Goal: Task Accomplishment & Management: Complete application form

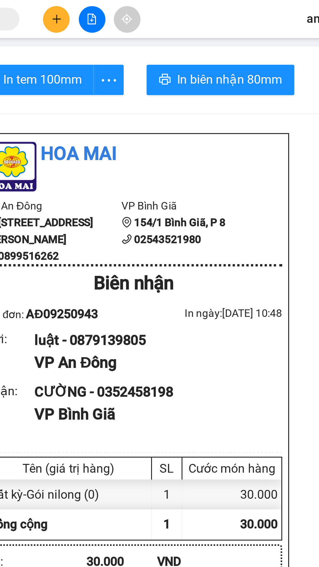
click at [135, 10] on button at bounding box center [135, 8] width 11 height 11
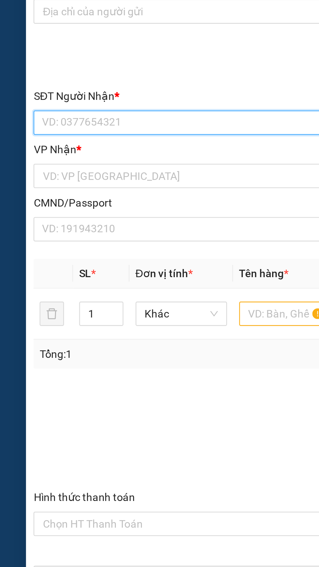
click at [84, 157] on input "SĐT Người Nhận *" at bounding box center [86, 158] width 144 height 10
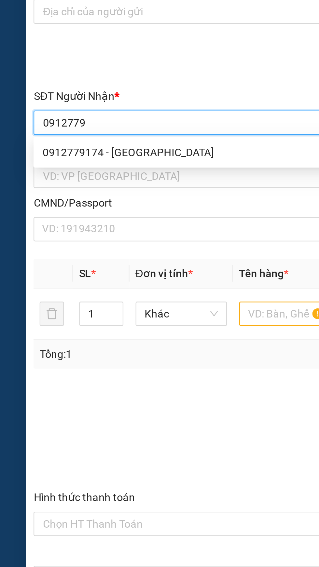
click at [100, 171] on div "0912779174 - GARA MINH NHỰT" at bounding box center [86, 170] width 136 height 7
type input "0912779174"
type input "GARA MINH NHỰT"
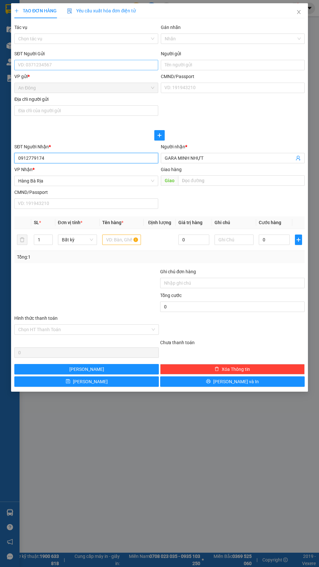
type input "0912779174"
click at [120, 65] on input "SĐT Người Gửi" at bounding box center [86, 65] width 144 height 10
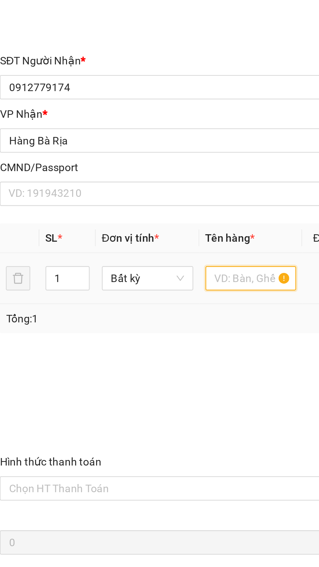
click at [122, 239] on input "text" at bounding box center [121, 239] width 39 height 10
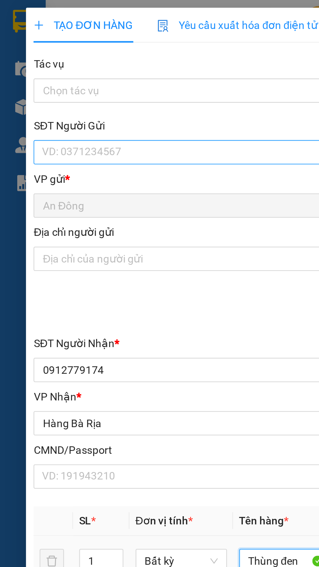
type input "Thùng đen"
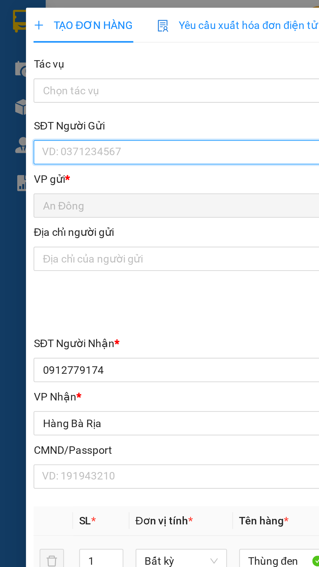
click at [62, 62] on input "SĐT Người Gửi" at bounding box center [86, 65] width 144 height 10
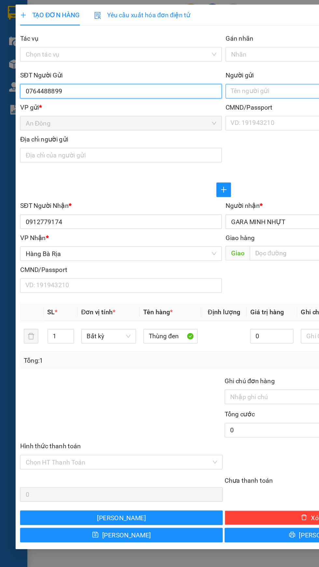
type input "0764488899"
click at [192, 62] on input "Người gửi" at bounding box center [233, 65] width 144 height 10
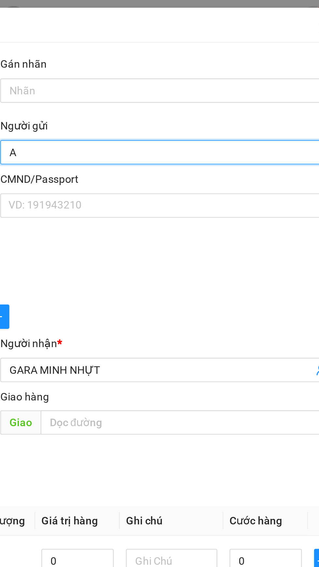
type input "Ă"
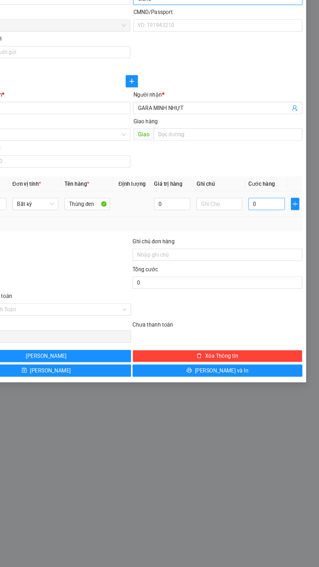
type input "Sland"
click at [280, 239] on input "0" at bounding box center [274, 239] width 31 height 10
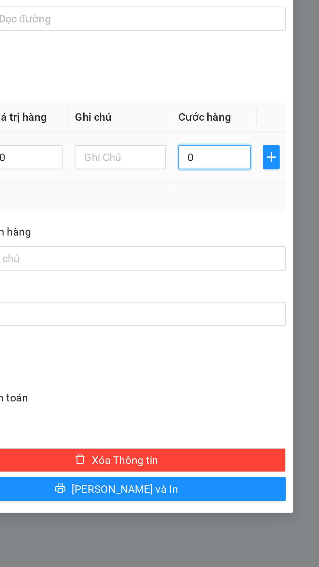
type input "4"
type input "40"
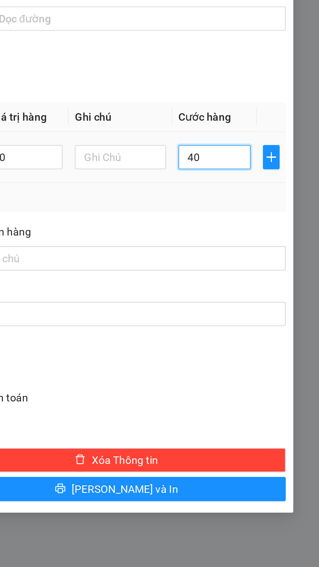
type input "40"
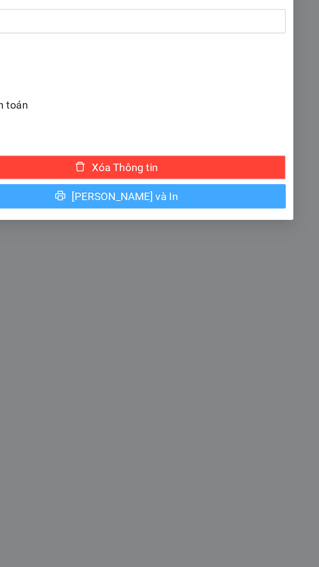
click at [275, 385] on button "Lưu và In" at bounding box center [232, 381] width 144 height 10
type input "40.000"
